Goal: Download file/media

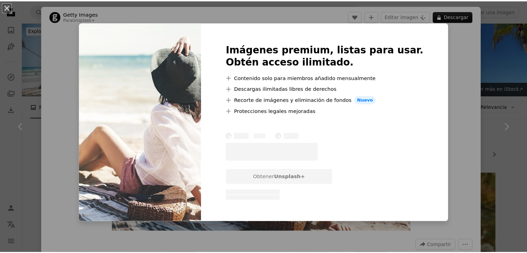
scroll to position [498, 0]
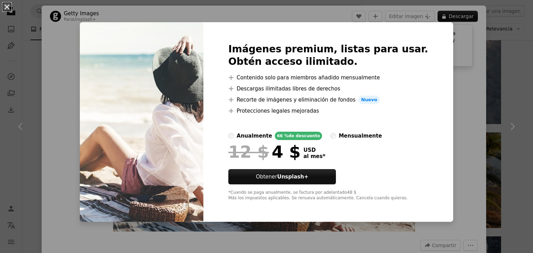
click at [6, 9] on button "An X shape" at bounding box center [7, 7] width 8 height 8
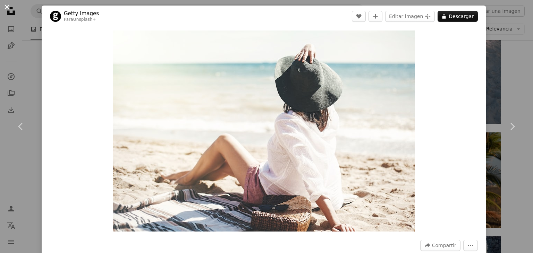
click at [6, 9] on button "An X shape" at bounding box center [7, 7] width 8 height 8
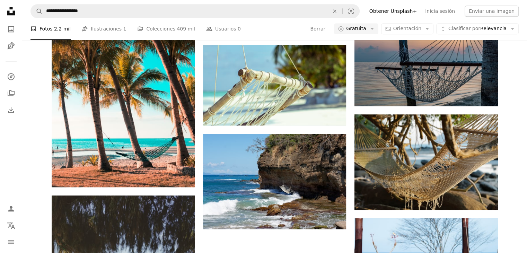
scroll to position [733, 0]
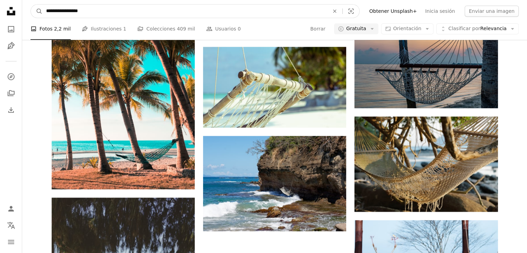
click at [96, 10] on input "**********" at bounding box center [185, 11] width 285 height 13
type input "*"
type input "**********"
click button "A magnifying glass" at bounding box center [37, 11] width 12 height 13
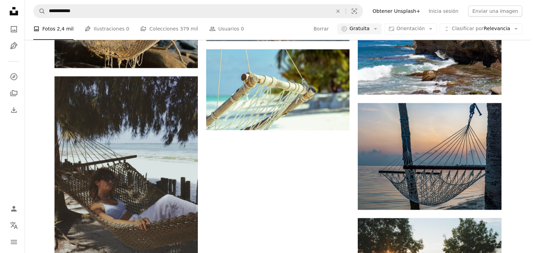
scroll to position [850, 0]
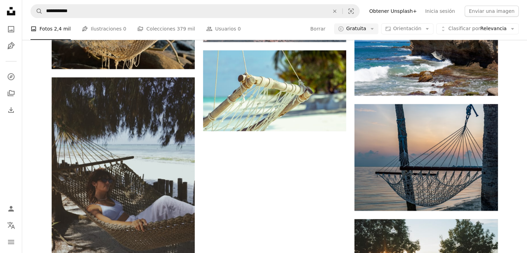
click at [120, 172] on img at bounding box center [123, 184] width 143 height 215
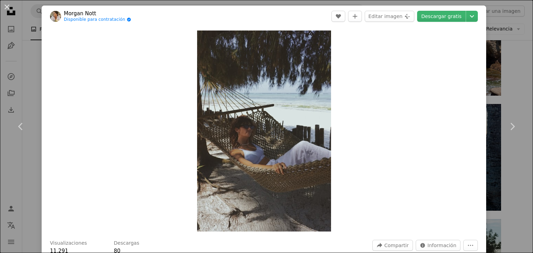
click at [100, 212] on div "Zoom in" at bounding box center [264, 131] width 444 height 208
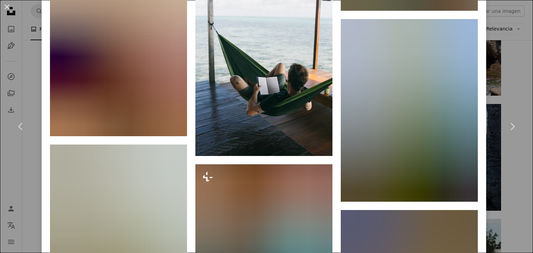
scroll to position [1082, 0]
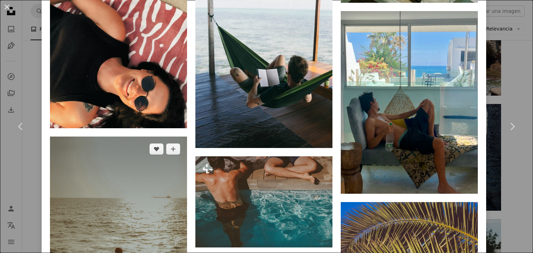
click at [132, 221] on img at bounding box center [118, 240] width 137 height 206
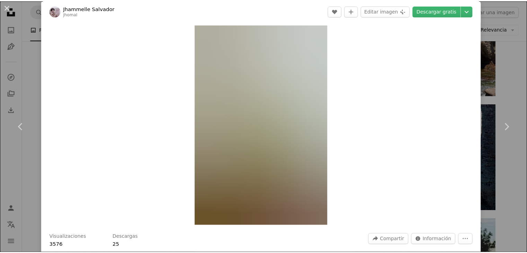
scroll to position [49, 0]
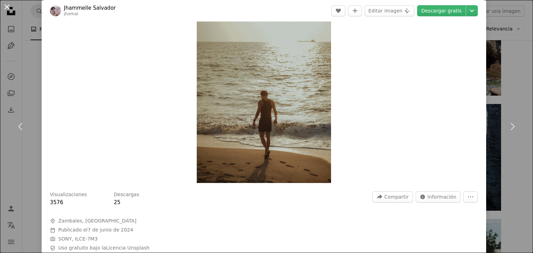
click at [10, 11] on button "An X shape" at bounding box center [7, 7] width 8 height 8
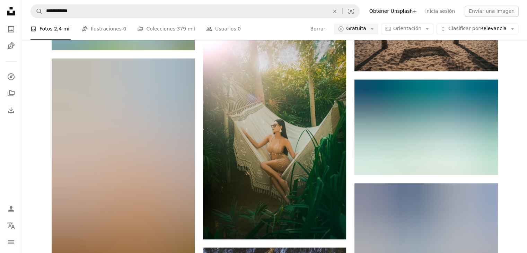
scroll to position [1196, 0]
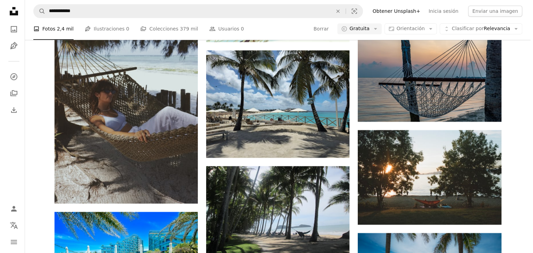
scroll to position [939, 0]
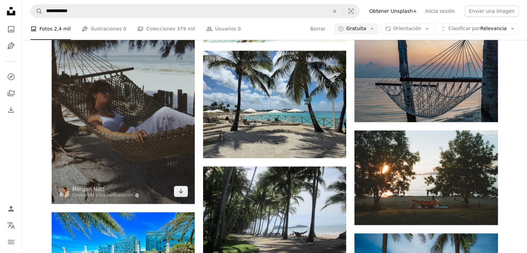
click at [111, 137] on img at bounding box center [123, 96] width 143 height 215
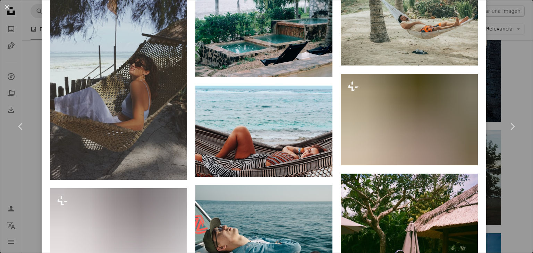
scroll to position [526, 0]
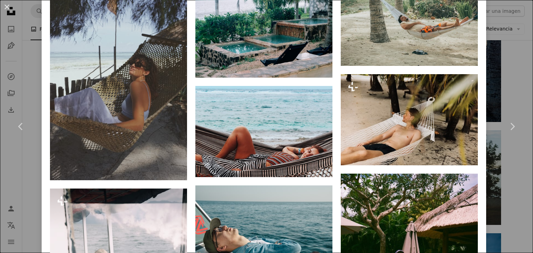
click at [406, 115] on img at bounding box center [409, 119] width 137 height 91
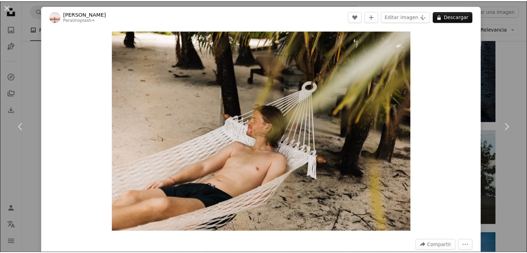
scroll to position [1, 0]
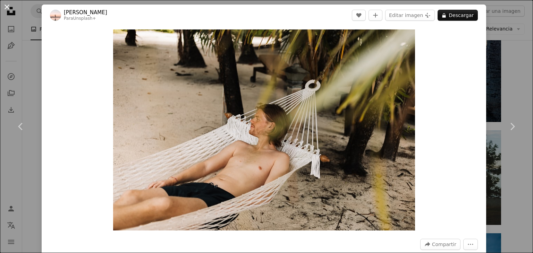
click at [6, 9] on button "An X shape" at bounding box center [7, 7] width 8 height 8
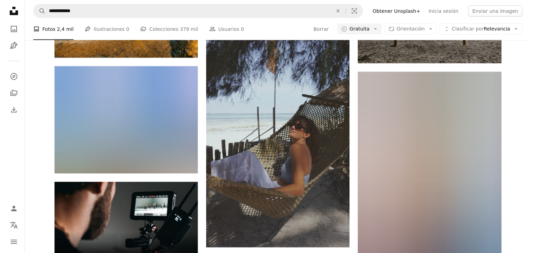
scroll to position [1412, 0]
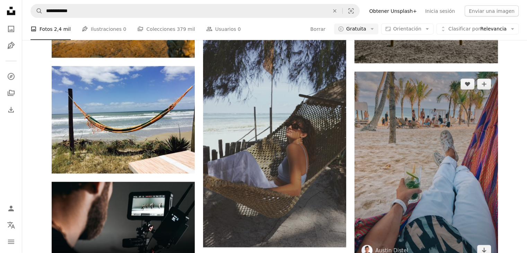
click at [408, 175] on img at bounding box center [426, 167] width 143 height 191
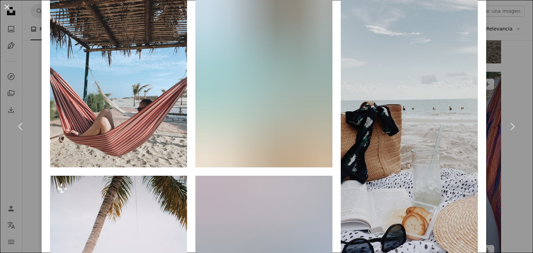
scroll to position [515, 0]
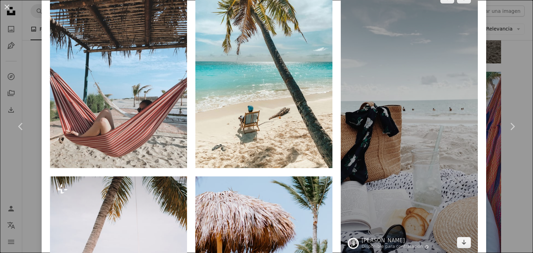
click at [415, 129] on img at bounding box center [409, 120] width 137 height 270
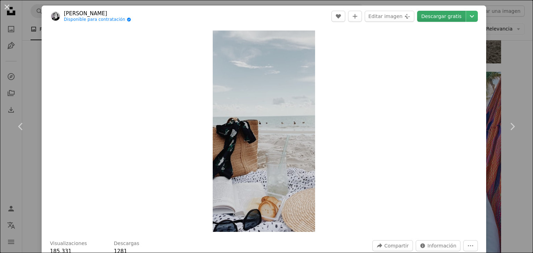
click at [444, 16] on link "Descargar gratis" at bounding box center [441, 16] width 49 height 11
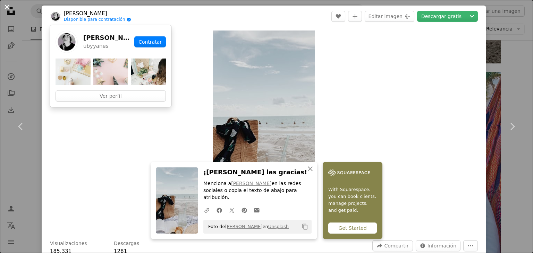
click at [11, 8] on button "An X shape" at bounding box center [7, 7] width 8 height 8
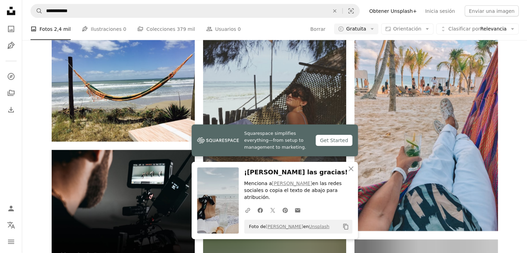
scroll to position [1447, 0]
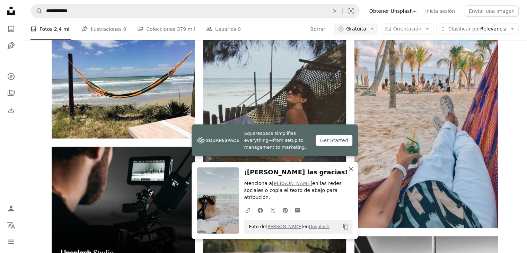
click at [351, 171] on icon "button" at bounding box center [351, 168] width 5 height 5
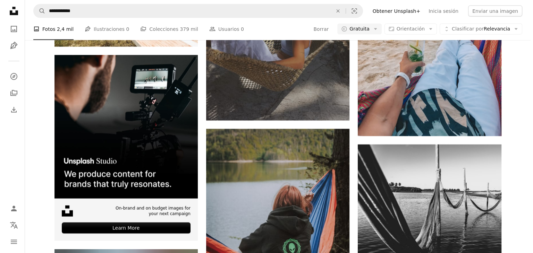
scroll to position [1539, 0]
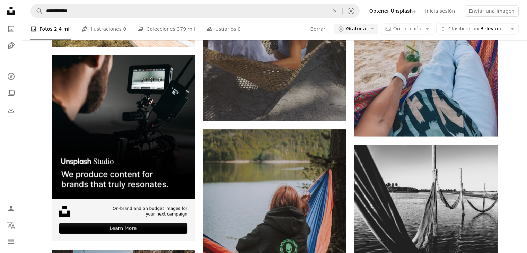
click at [433, 96] on img at bounding box center [426, 40] width 143 height 191
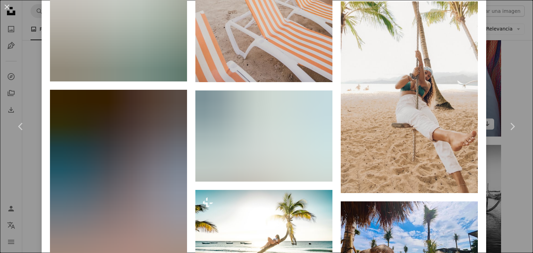
scroll to position [1031, 0]
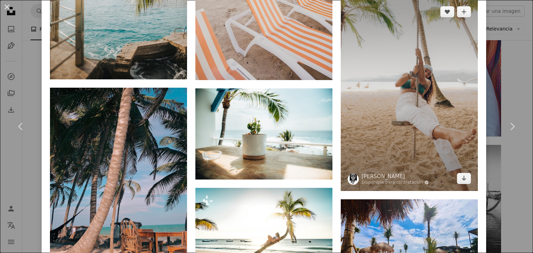
click at [405, 106] on img at bounding box center [409, 95] width 137 height 192
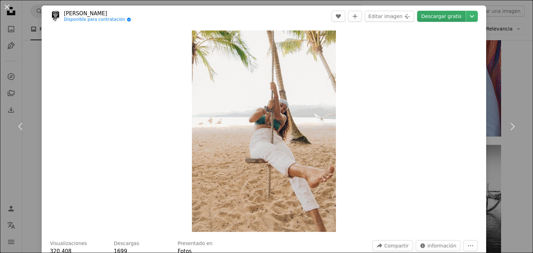
click at [439, 19] on link "Descargar gratis" at bounding box center [441, 16] width 49 height 11
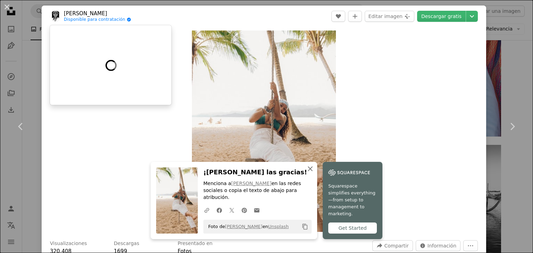
click at [306, 173] on icon "An X shape" at bounding box center [310, 169] width 8 height 8
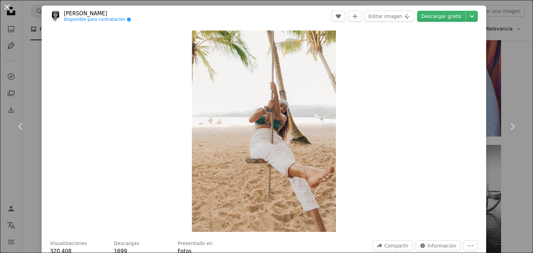
click at [5, 9] on button "An X shape" at bounding box center [7, 7] width 8 height 8
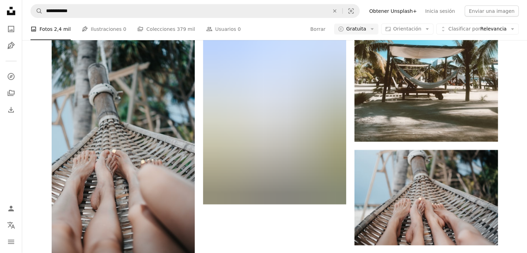
scroll to position [1851, 0]
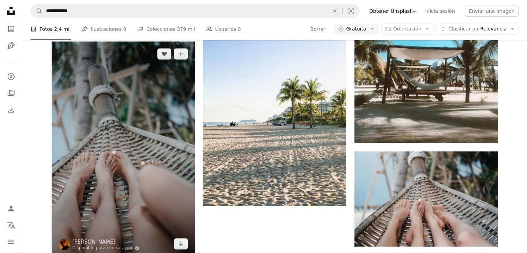
click at [100, 187] on img at bounding box center [123, 149] width 143 height 215
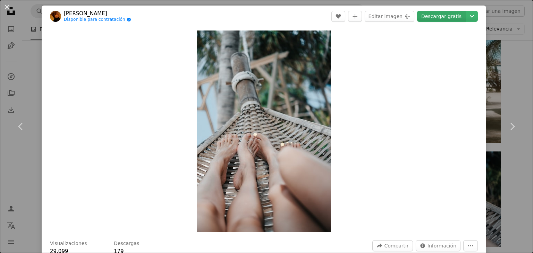
click at [436, 17] on link "Descargar gratis" at bounding box center [441, 16] width 49 height 11
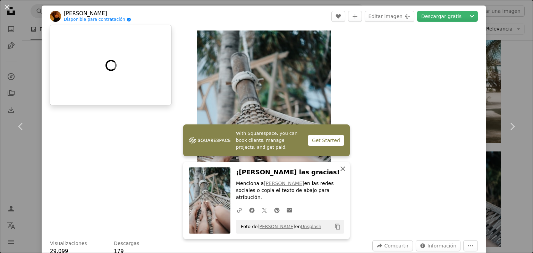
click at [341, 171] on icon "button" at bounding box center [342, 168] width 5 height 5
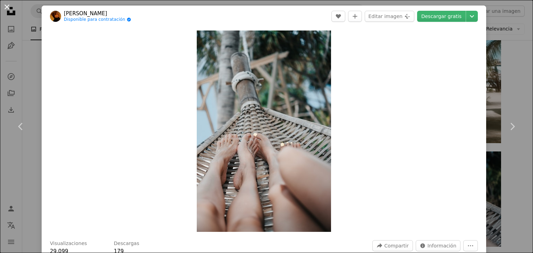
click at [6, 11] on button "An X shape" at bounding box center [7, 7] width 8 height 8
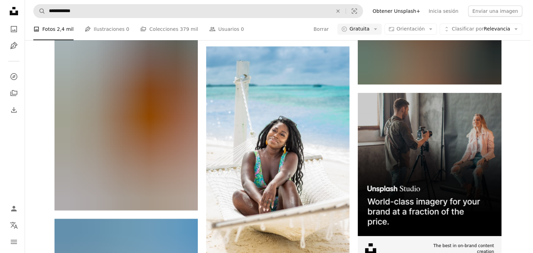
scroll to position [2638, 0]
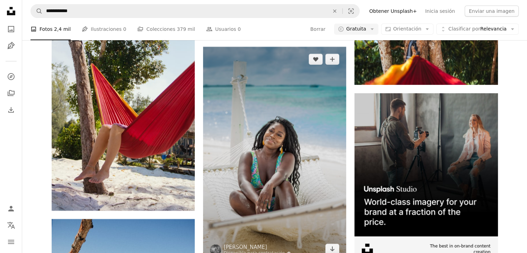
click at [241, 177] on img at bounding box center [274, 154] width 143 height 215
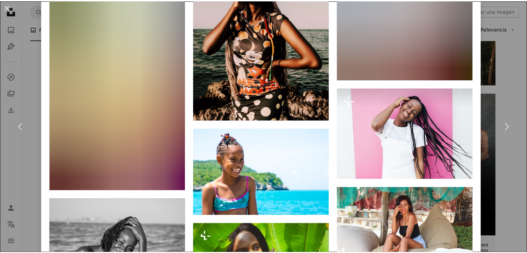
scroll to position [1788, 0]
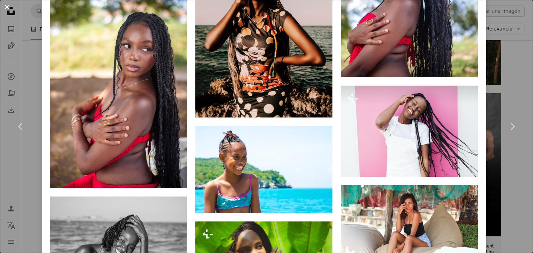
click at [7, 7] on button "An X shape" at bounding box center [7, 7] width 8 height 8
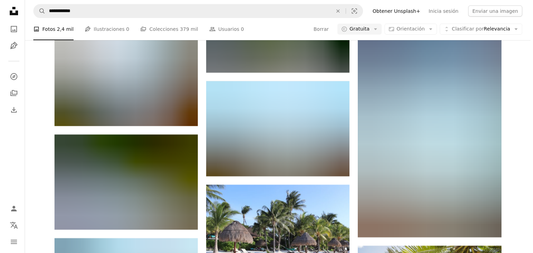
scroll to position [2292, 0]
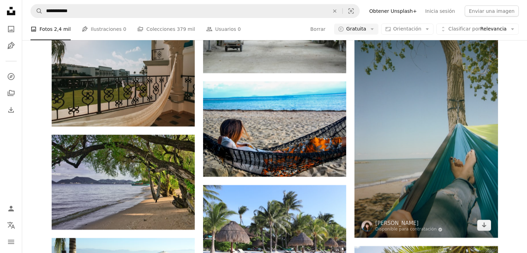
click at [437, 143] on img at bounding box center [426, 130] width 143 height 216
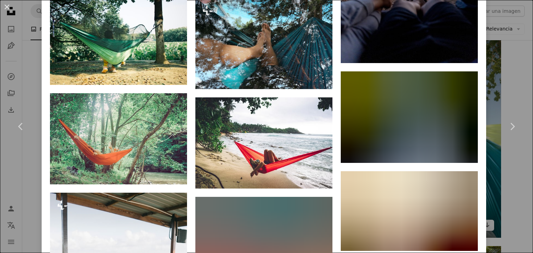
scroll to position [1736, 0]
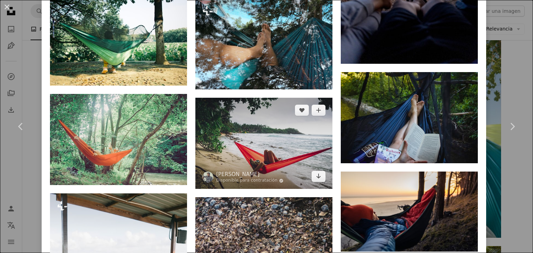
click at [214, 126] on img at bounding box center [263, 143] width 137 height 91
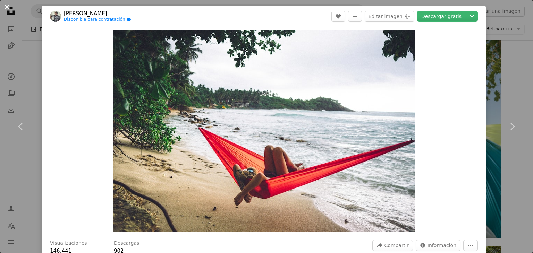
click at [3, 7] on button "An X shape" at bounding box center [7, 7] width 8 height 8
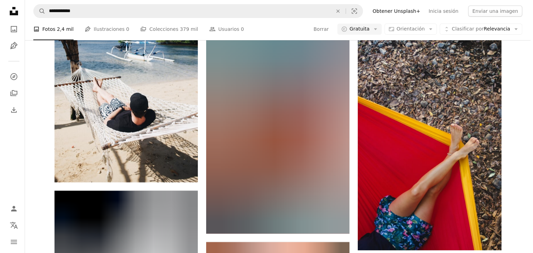
scroll to position [2889, 0]
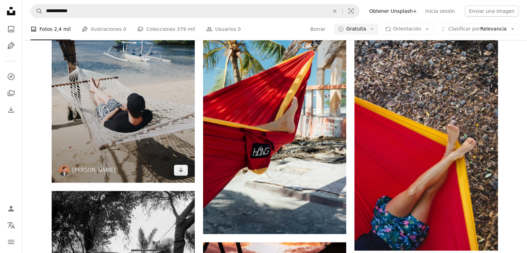
click at [111, 134] on img at bounding box center [123, 75] width 143 height 215
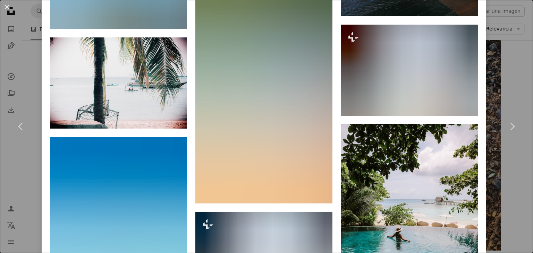
scroll to position [1324, 0]
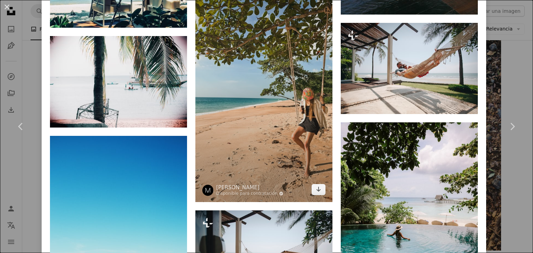
click at [262, 120] on img at bounding box center [263, 80] width 137 height 243
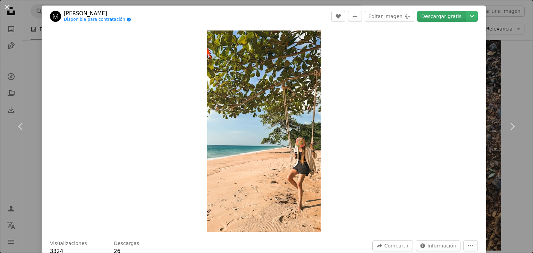
click at [443, 15] on link "Descargar gratis" at bounding box center [441, 16] width 49 height 11
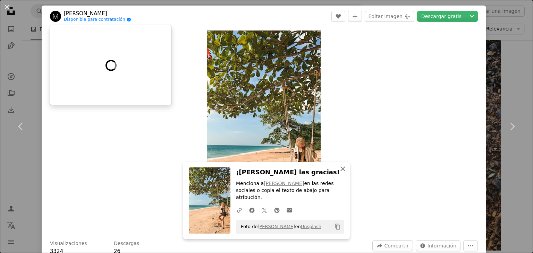
click at [340, 176] on button "An X shape Cerrar" at bounding box center [343, 169] width 14 height 14
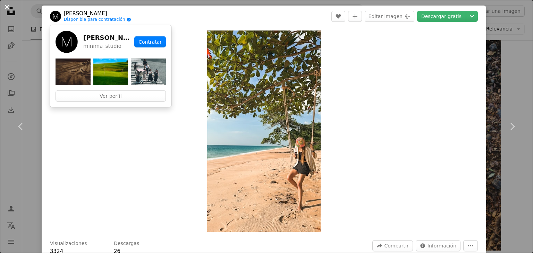
click at [7, 3] on button "An X shape" at bounding box center [7, 7] width 8 height 8
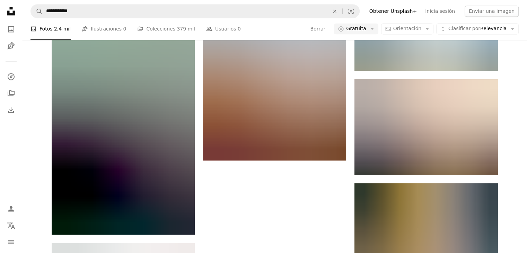
scroll to position [3659, 0]
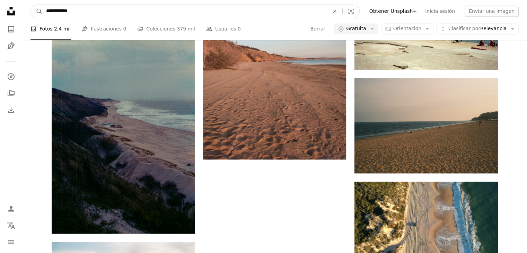
click at [57, 10] on input "**********" at bounding box center [185, 11] width 285 height 13
type input "**********"
click button "A magnifying glass" at bounding box center [37, 11] width 12 height 13
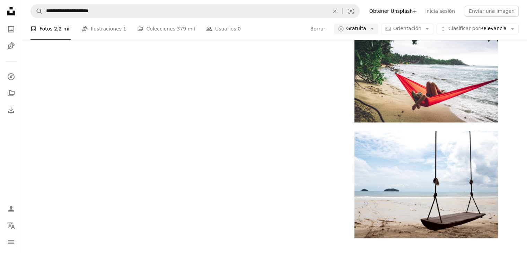
scroll to position [956, 0]
click at [432, 92] on img at bounding box center [426, 74] width 143 height 95
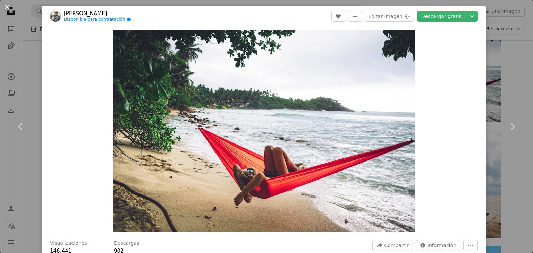
click at [103, 128] on div "Zoom in" at bounding box center [264, 131] width 444 height 208
click at [438, 22] on link "Descargar gratis" at bounding box center [441, 16] width 49 height 11
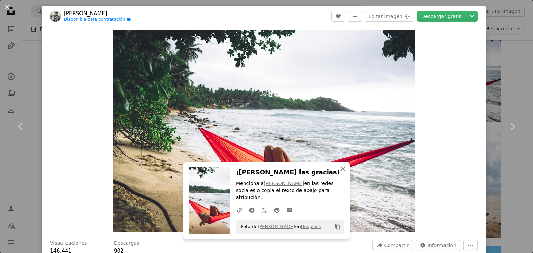
click at [340, 171] on icon "button" at bounding box center [342, 168] width 5 height 5
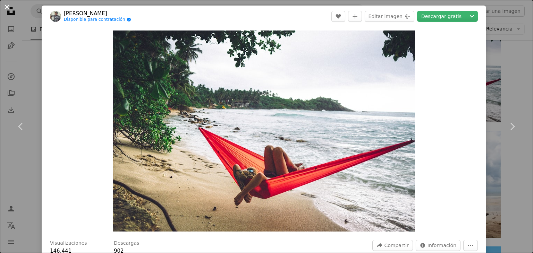
click at [4, 11] on button "An X shape" at bounding box center [7, 7] width 8 height 8
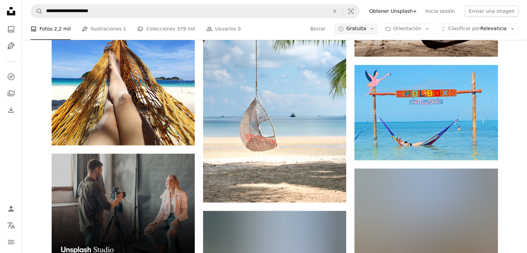
scroll to position [1138, 0]
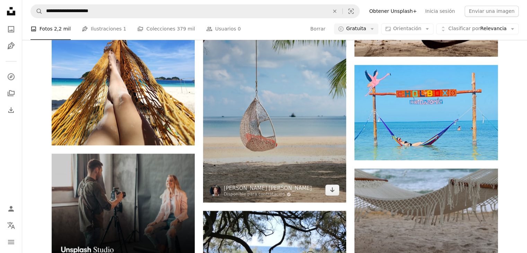
click at [282, 154] on img at bounding box center [274, 95] width 143 height 215
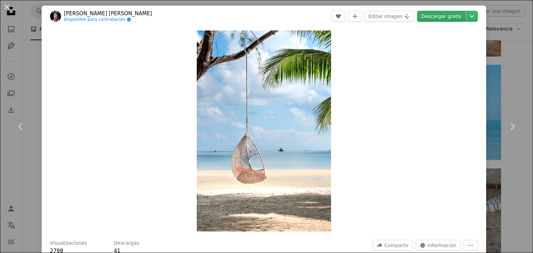
click at [440, 17] on link "Descargar gratis" at bounding box center [441, 16] width 49 height 11
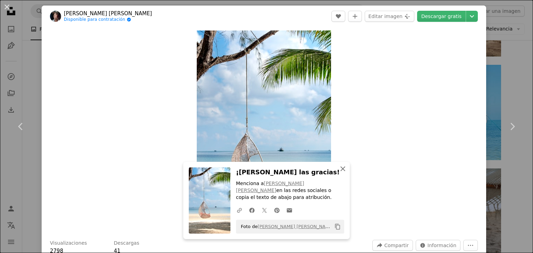
click at [340, 171] on icon "button" at bounding box center [342, 168] width 5 height 5
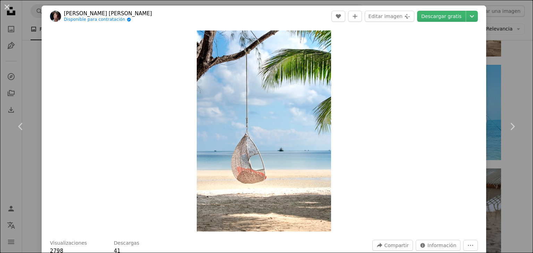
click at [3, 4] on button "An X shape" at bounding box center [7, 7] width 8 height 8
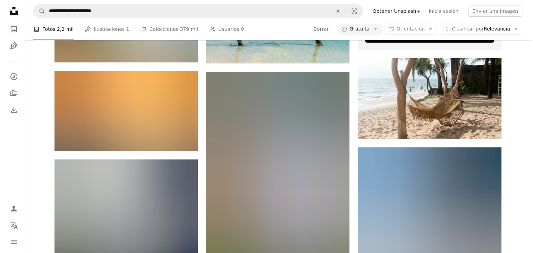
scroll to position [309, 0]
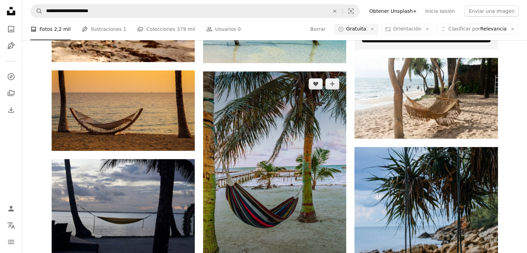
click at [284, 155] on img at bounding box center [274, 178] width 143 height 215
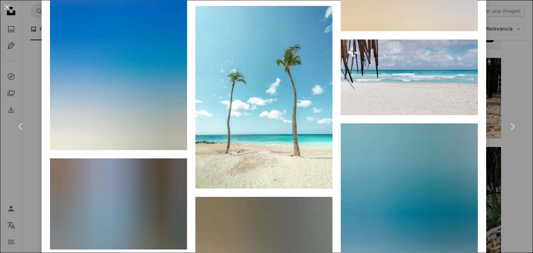
scroll to position [7294, 0]
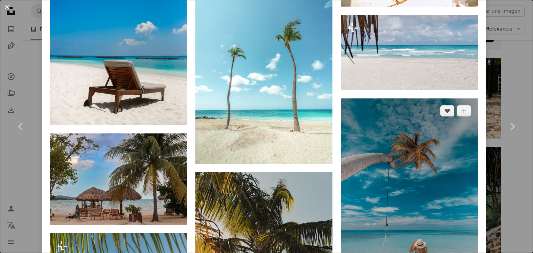
click at [415, 146] on img at bounding box center [409, 201] width 137 height 206
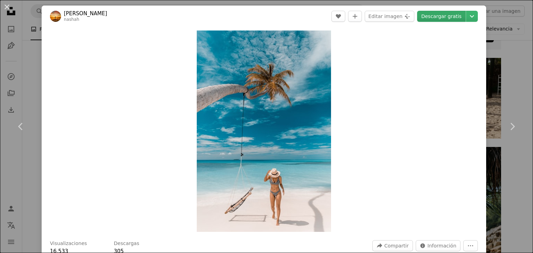
click at [436, 19] on link "Descargar gratis" at bounding box center [441, 16] width 49 height 11
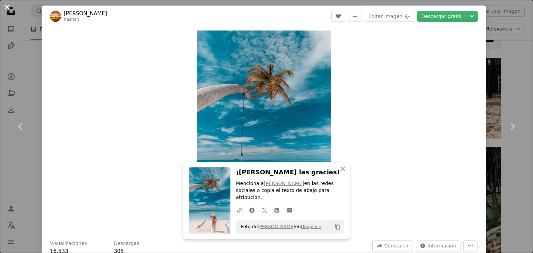
click at [3, 6] on button "An X shape" at bounding box center [7, 7] width 8 height 8
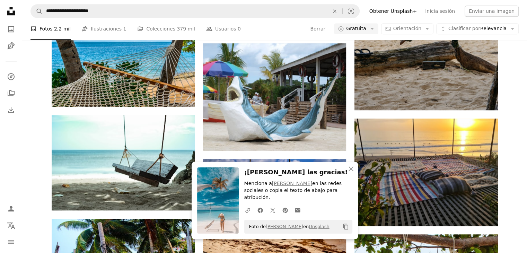
click at [351, 171] on icon "button" at bounding box center [351, 168] width 5 height 5
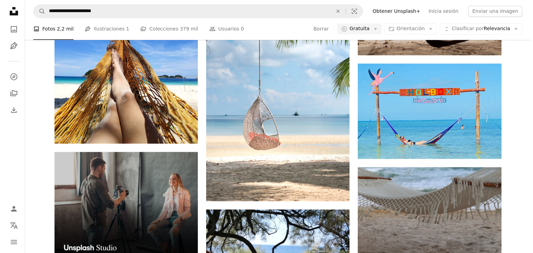
scroll to position [1117, 0]
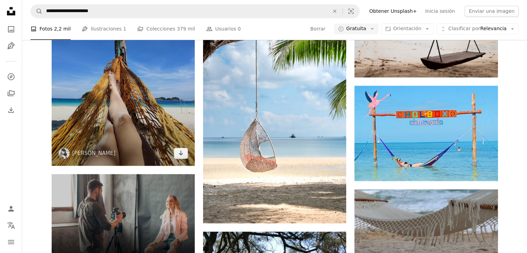
click at [136, 137] on img at bounding box center [123, 69] width 143 height 191
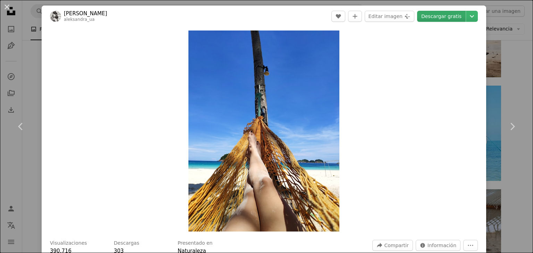
click at [441, 13] on link "Descargar gratis" at bounding box center [441, 16] width 49 height 11
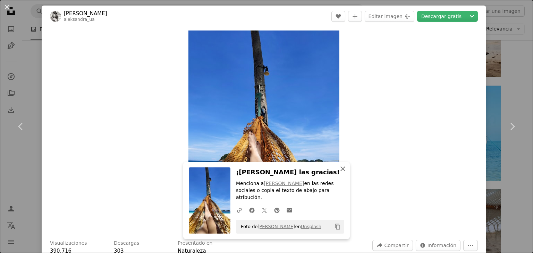
click at [340, 171] on icon "button" at bounding box center [342, 168] width 5 height 5
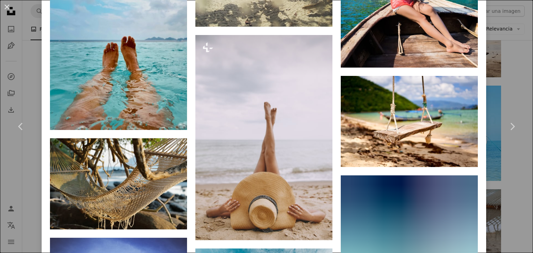
scroll to position [2309, 0]
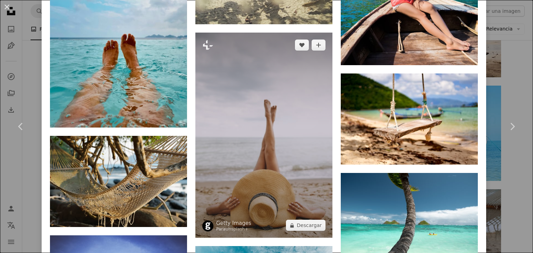
click at [272, 151] on img at bounding box center [263, 136] width 137 height 206
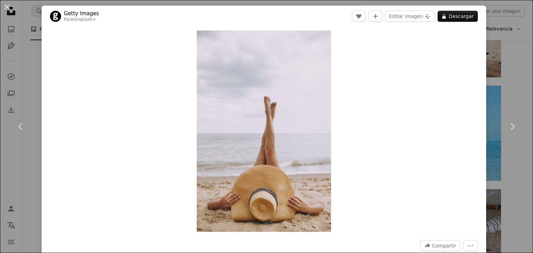
click at [456, 18] on button "A lock Descargar" at bounding box center [457, 16] width 40 height 11
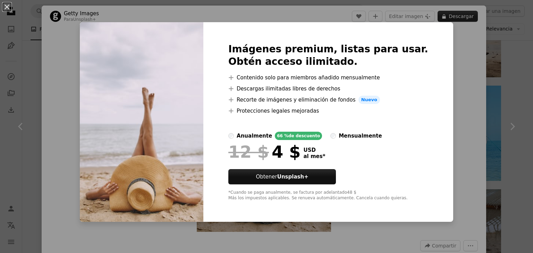
click at [11, 8] on button "An X shape" at bounding box center [7, 7] width 8 height 8
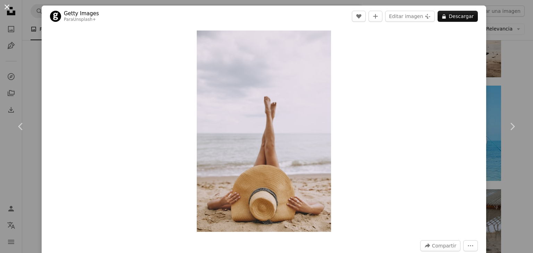
click at [11, 8] on button "An X shape" at bounding box center [7, 7] width 8 height 8
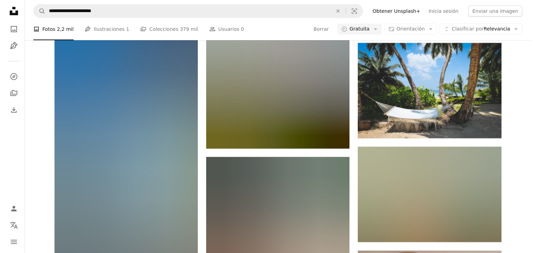
scroll to position [2365, 0]
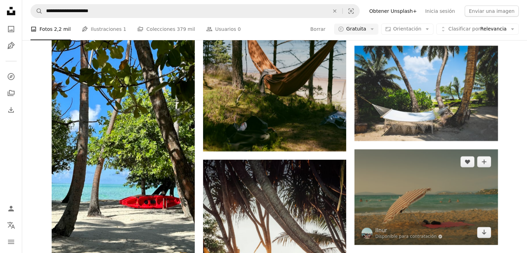
click at [358, 244] on img at bounding box center [426, 196] width 143 height 95
